Goal: Check status: Check status

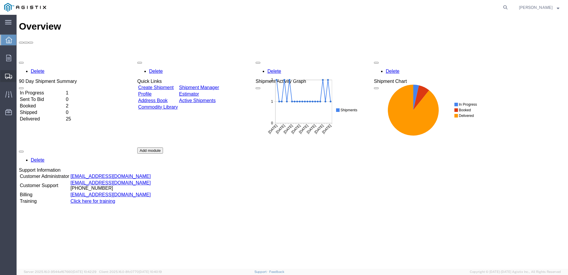
click at [20, 75] on span "Shipments" at bounding box center [18, 76] width 4 height 12
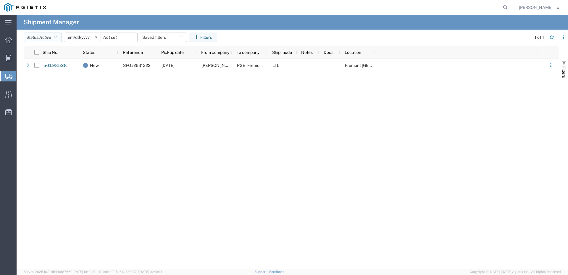
click at [56, 36] on icon "button" at bounding box center [55, 37] width 3 height 4
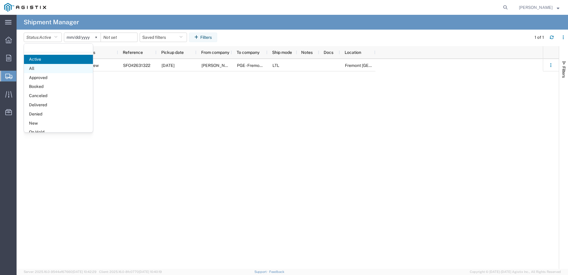
click at [55, 65] on span "All" at bounding box center [58, 68] width 69 height 9
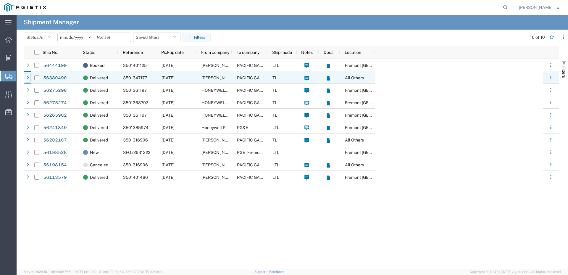
click at [27, 75] on div at bounding box center [28, 77] width 6 height 9
